Goal: Find specific page/section: Find specific page/section

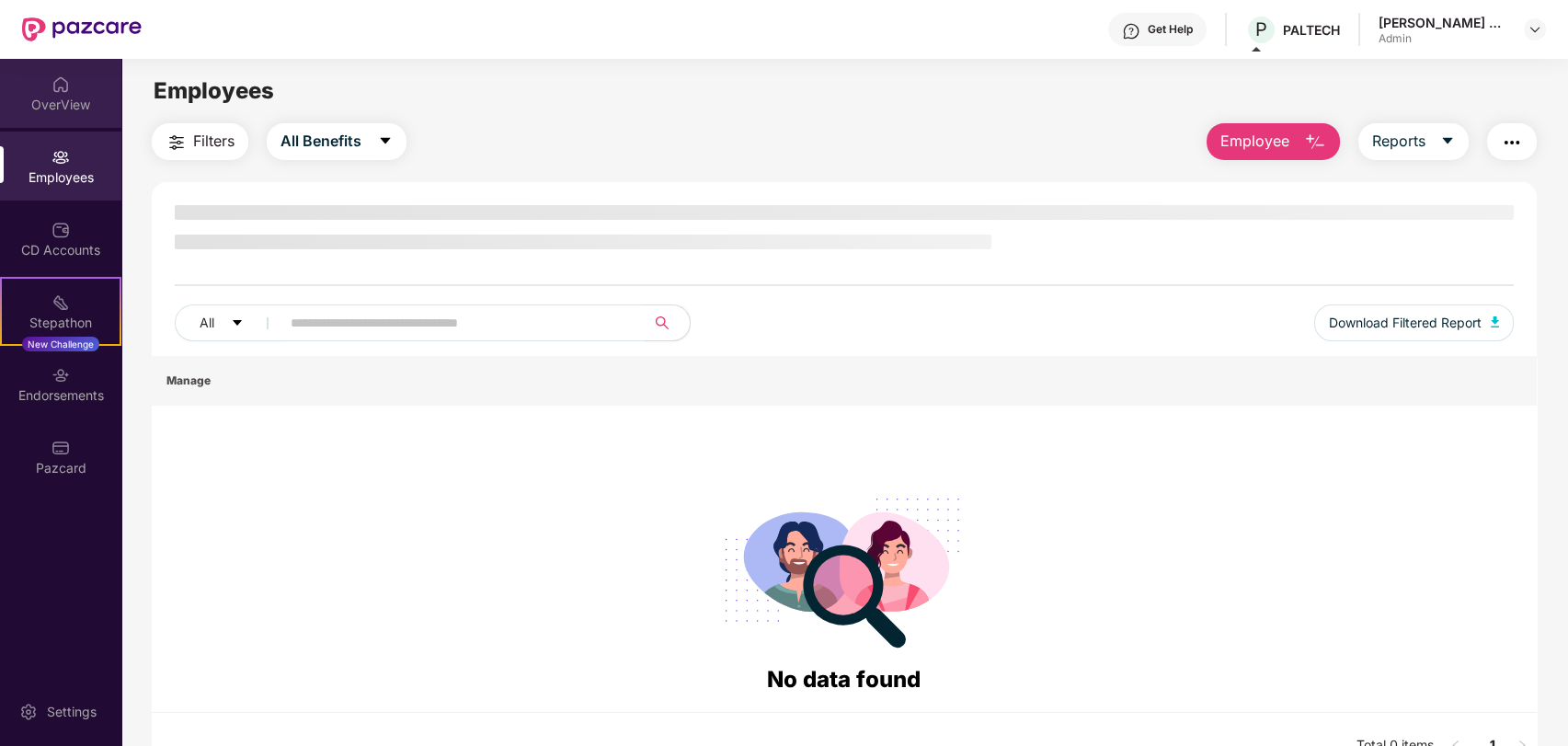
click at [64, 109] on div "OverView" at bounding box center [60, 105] width 121 height 19
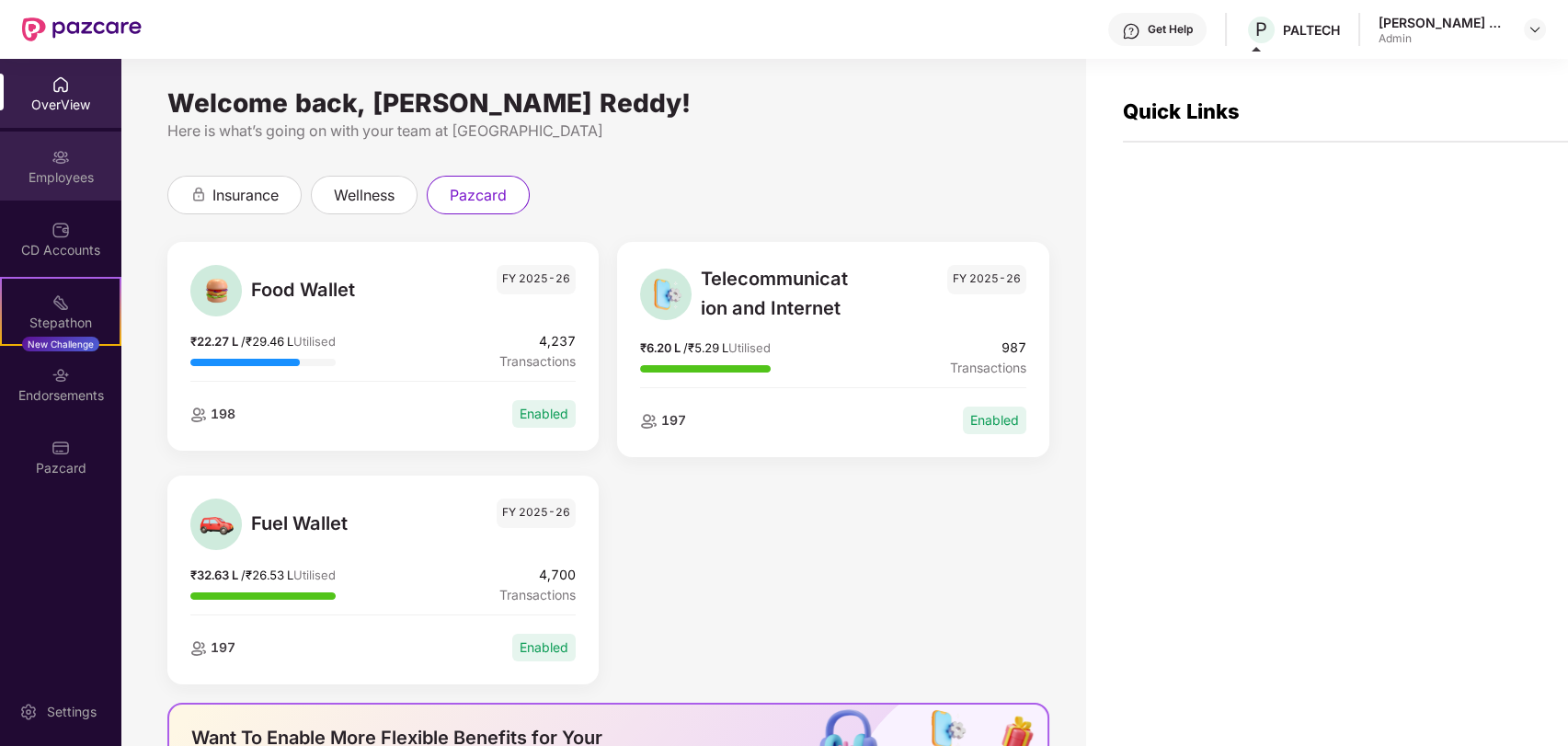
click at [68, 190] on div "Employees" at bounding box center [60, 165] width 121 height 69
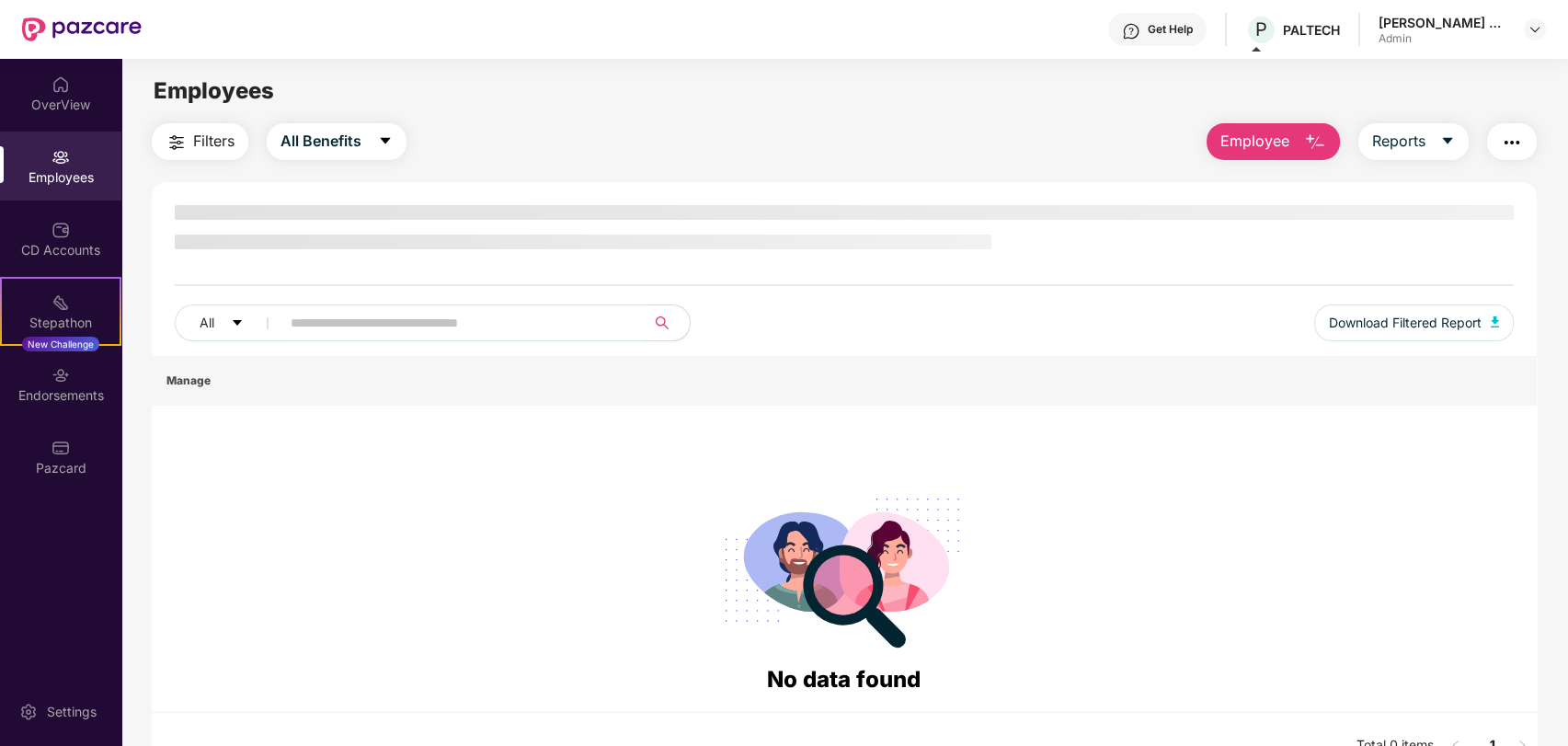
click at [322, 330] on input "text" at bounding box center [456, 322] width 330 height 27
click at [54, 155] on img at bounding box center [61, 158] width 19 height 19
click at [70, 459] on div "Pazcard" at bounding box center [60, 468] width 121 height 19
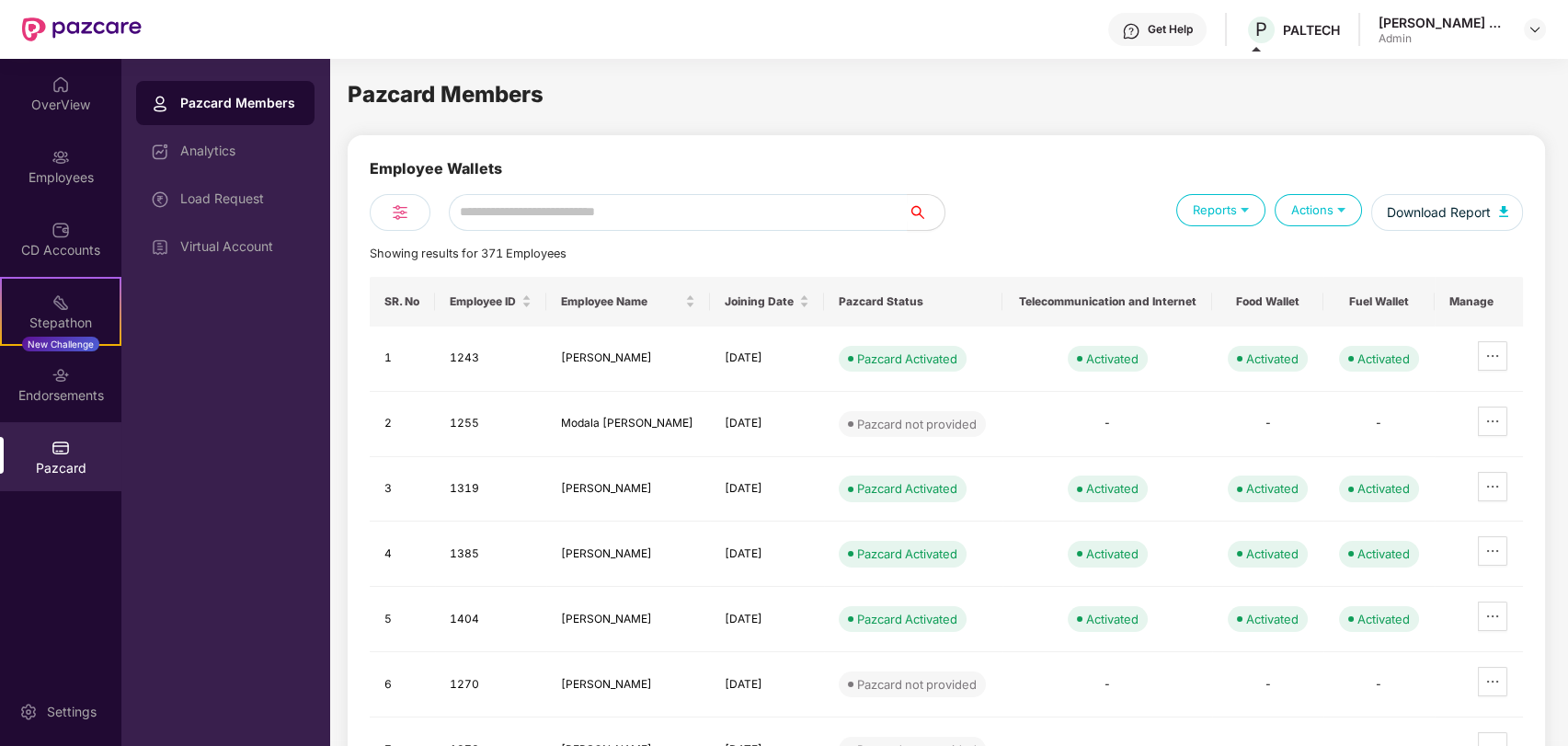
click at [201, 154] on div "Analytics" at bounding box center [239, 151] width 119 height 15
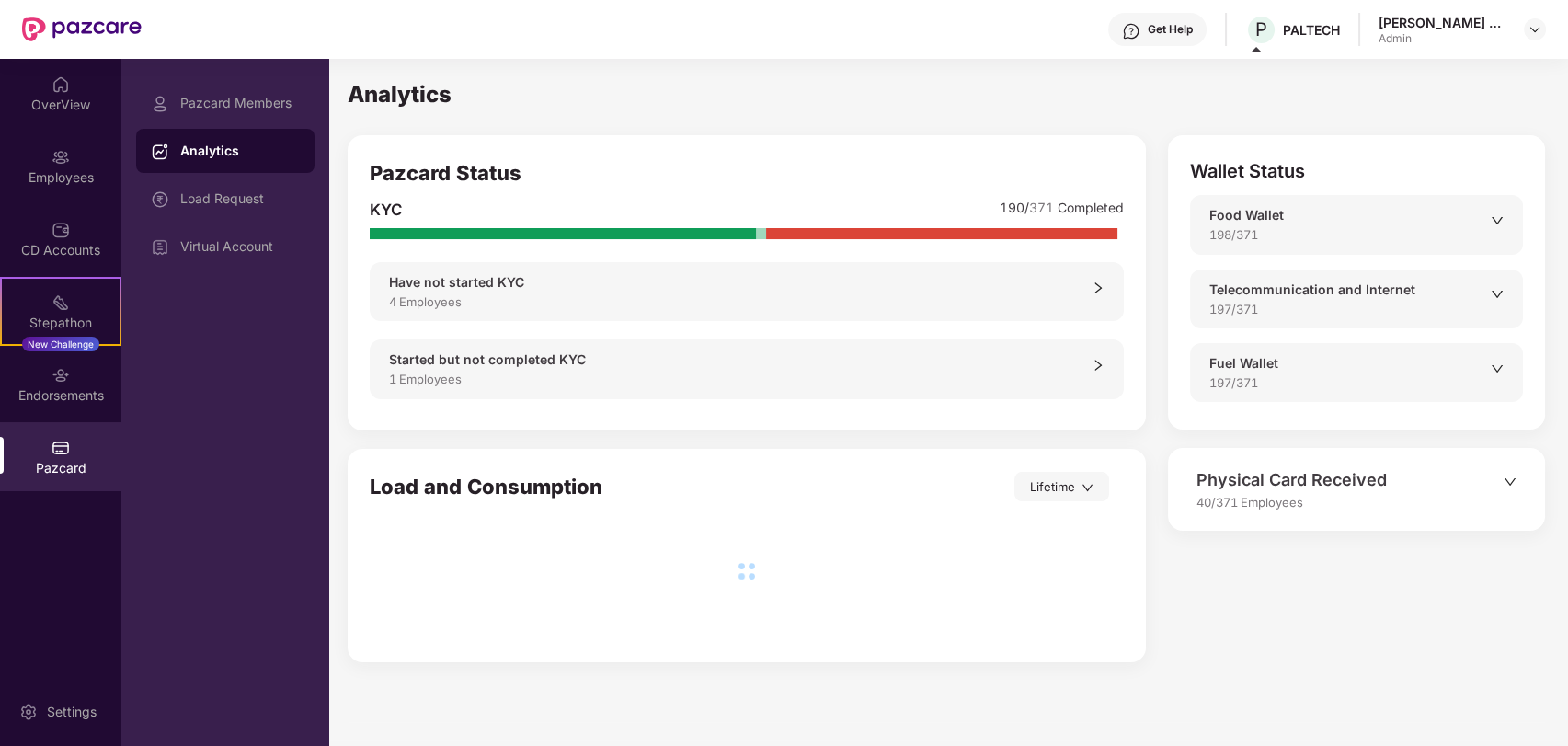
click at [640, 385] on div "1 Employees" at bounding box center [740, 379] width 703 height 19
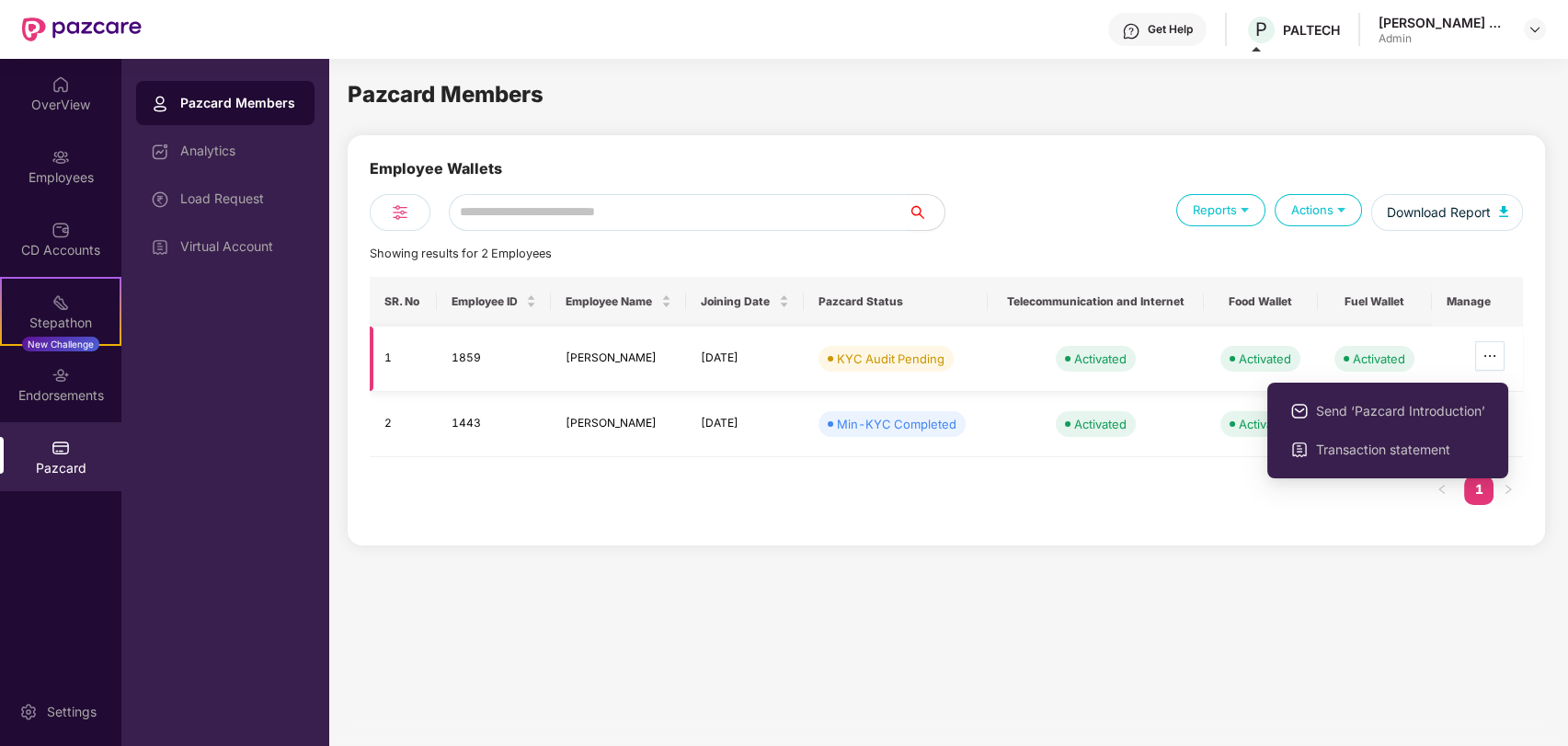
click at [1489, 350] on icon "ellipsis" at bounding box center [1490, 356] width 15 height 15
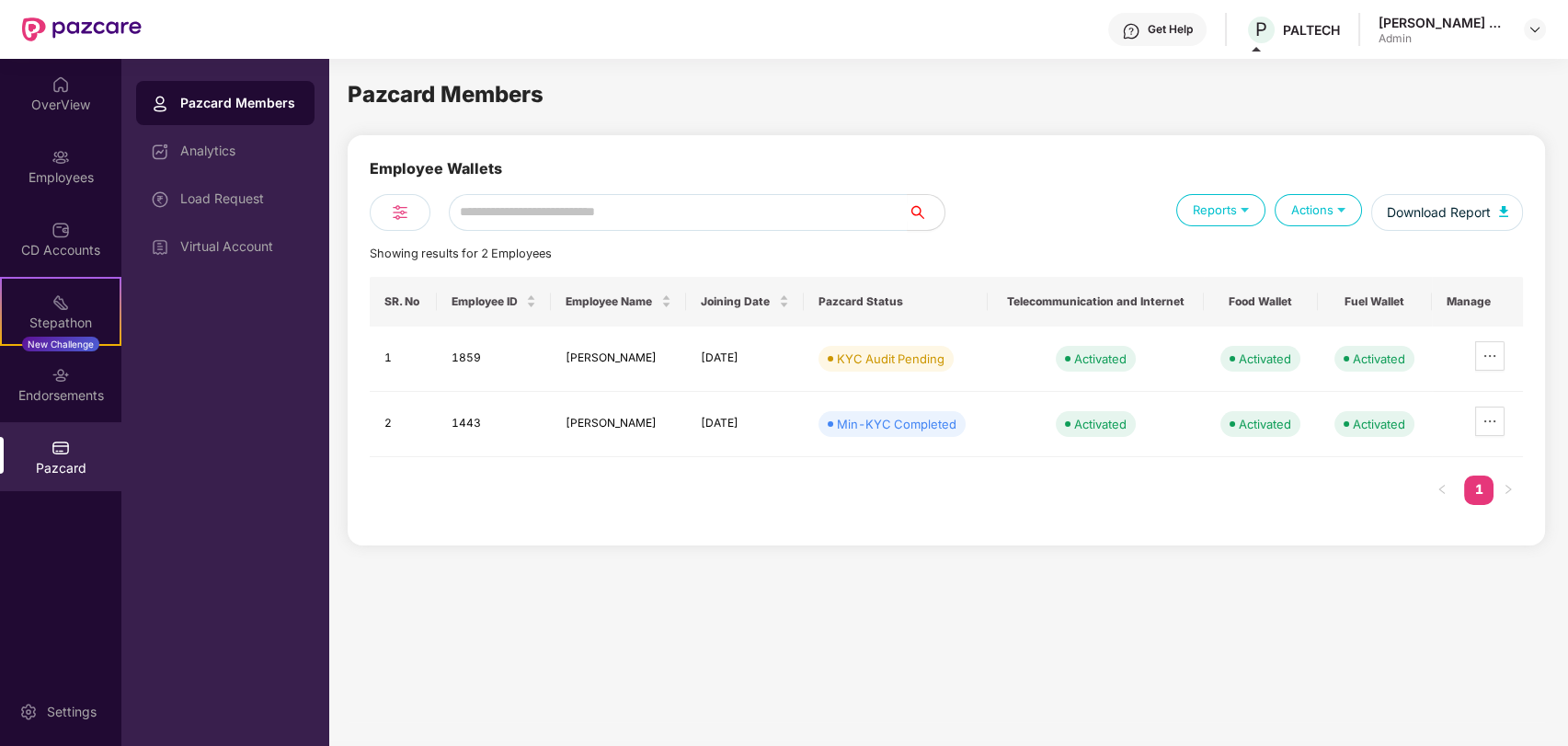
click at [1190, 564] on div "Pazcard Members Employee Wallets Reports Actions Download Report Showing result…" at bounding box center [946, 399] width 1197 height 645
drag, startPoint x: 951, startPoint y: 358, endPoint x: 853, endPoint y: 339, distance: 99.8
click at [853, 339] on td "KYC Audit Pending" at bounding box center [896, 359] width 184 height 66
drag, startPoint x: 565, startPoint y: 358, endPoint x: 693, endPoint y: 355, distance: 128.0
click at [686, 355] on td "[PERSON_NAME]" at bounding box center [618, 359] width 135 height 66
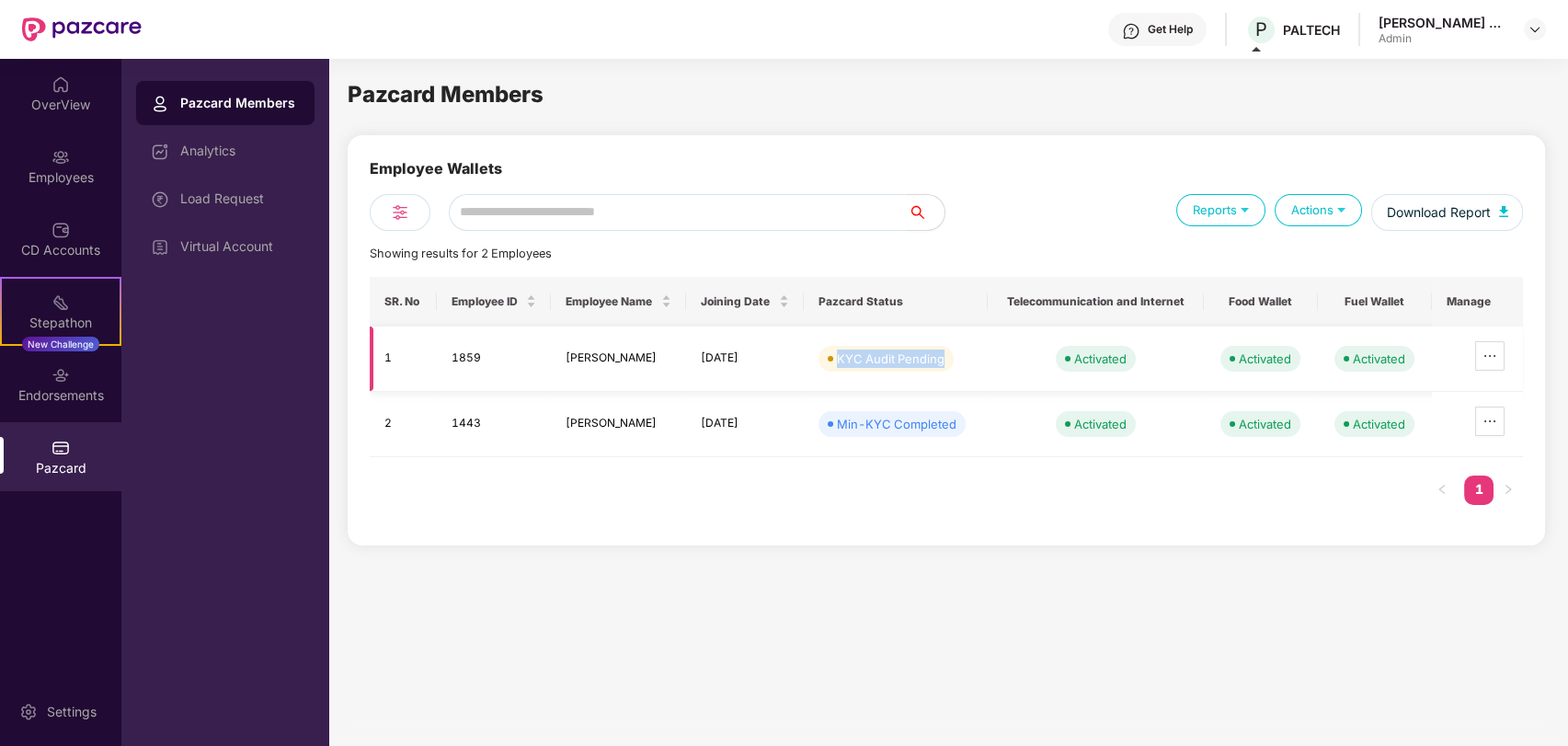
click at [686, 355] on td "[PERSON_NAME]" at bounding box center [618, 359] width 135 height 66
